Goal: Browse casually

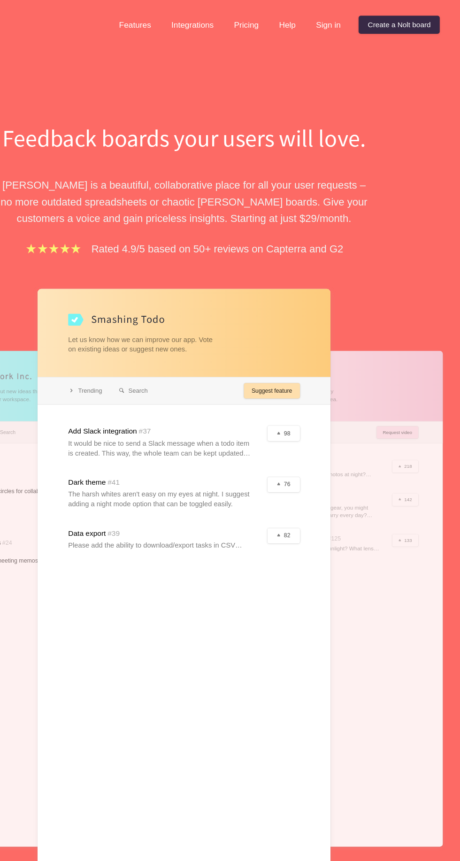
click at [304, 316] on div at bounding box center [230, 499] width 244 height 517
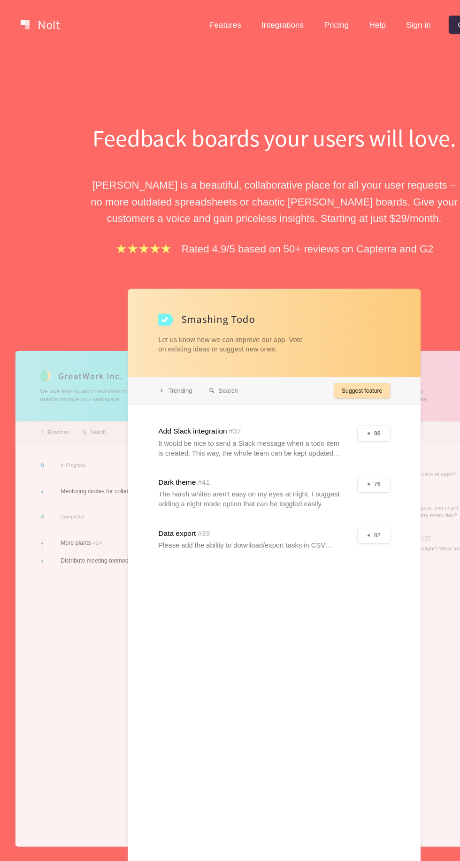
click at [101, 402] on div at bounding box center [112, 498] width 195 height 413
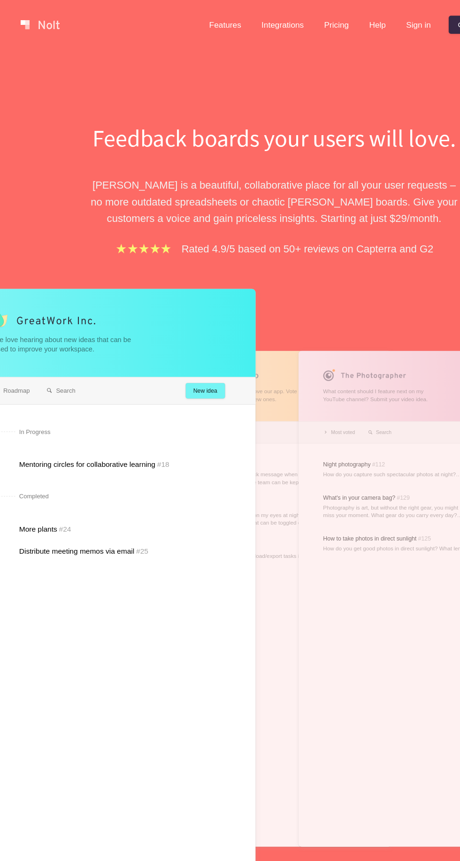
click at [228, 428] on div at bounding box center [229, 498] width 195 height 413
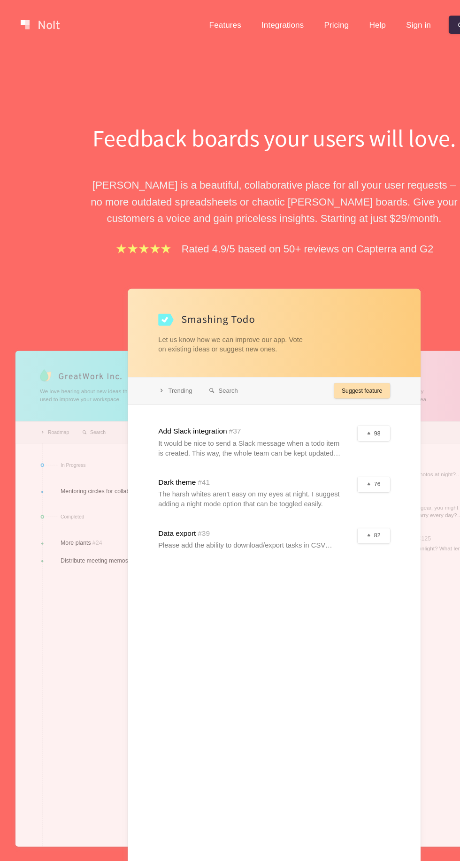
click at [276, 361] on div at bounding box center [230, 499] width 244 height 517
click at [271, 432] on div at bounding box center [230, 499] width 244 height 517
click at [267, 463] on div at bounding box center [230, 499] width 244 height 517
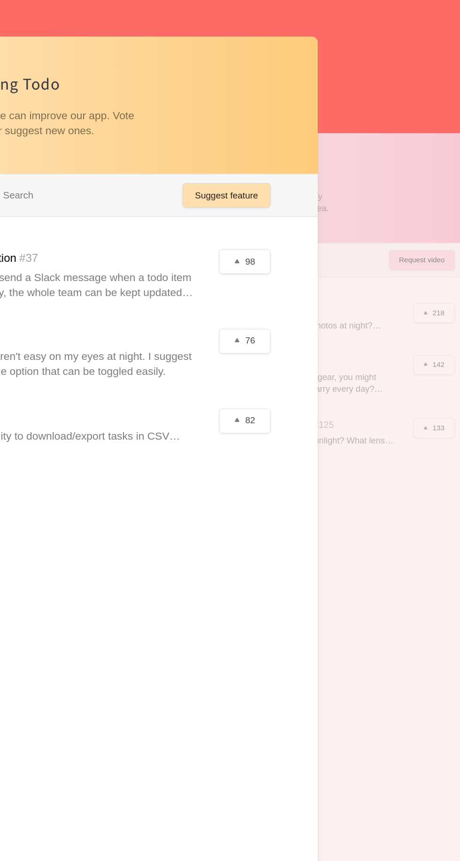
click at [338, 443] on div at bounding box center [230, 499] width 244 height 517
click at [322, 440] on div at bounding box center [230, 499] width 244 height 517
click at [318, 446] on div at bounding box center [230, 499] width 244 height 517
